Goal: Task Accomplishment & Management: Use online tool/utility

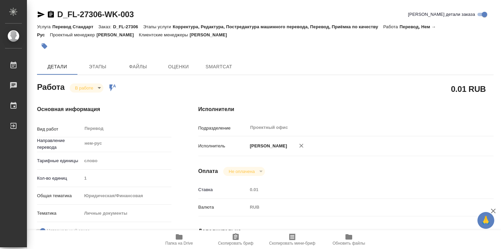
type textarea "x"
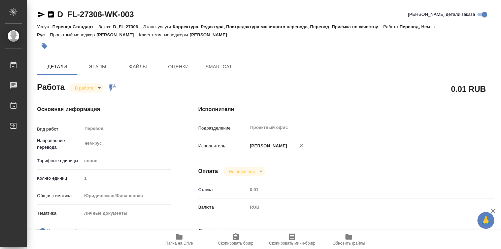
type textarea "x"
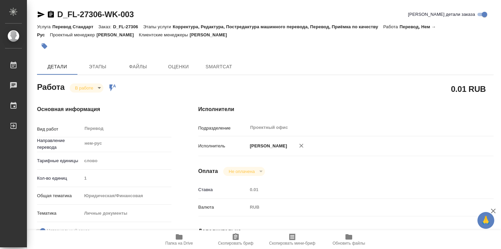
type textarea "x"
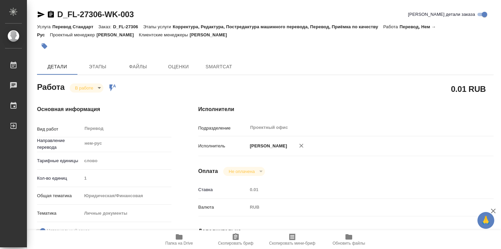
type textarea "x"
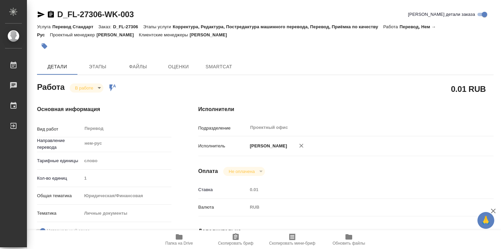
type textarea "x"
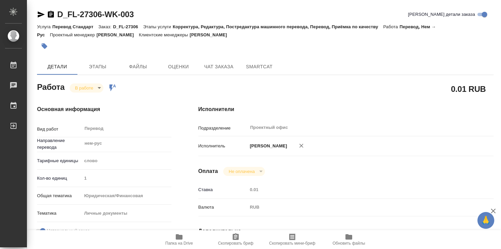
type textarea "x"
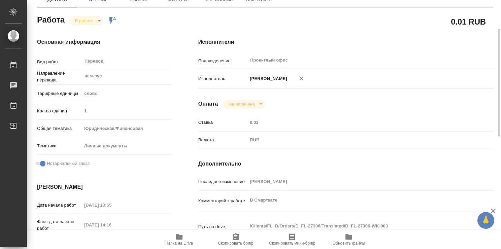
type textarea "x"
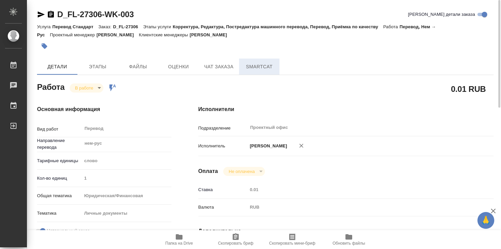
click at [259, 65] on span "SmartCat" at bounding box center [259, 67] width 32 height 8
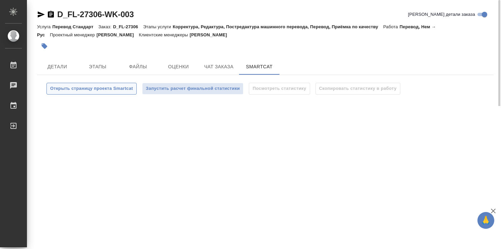
click at [105, 89] on span "Открыть страницу проекта Smartcat" at bounding box center [91, 89] width 83 height 8
